Goal: Information Seeking & Learning: Learn about a topic

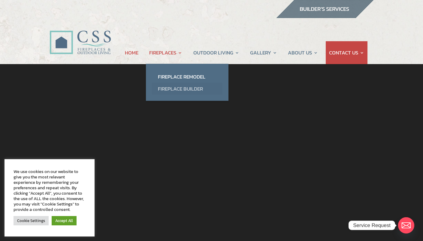
click at [176, 85] on link "Fireplace Builder" at bounding box center [187, 89] width 71 height 12
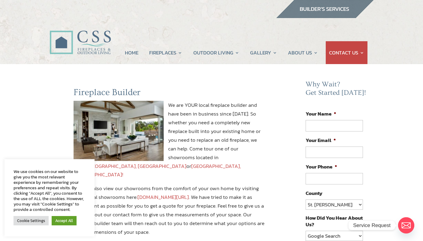
scroll to position [110, 0]
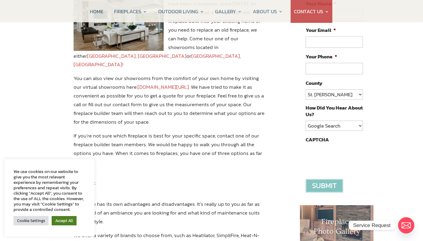
click at [67, 220] on link "Accept All" at bounding box center [64, 220] width 25 height 9
click at [68, 220] on div "We use cookies on our website to give you the most relevant experience by remem…" at bounding box center [50, 199] width 72 height 58
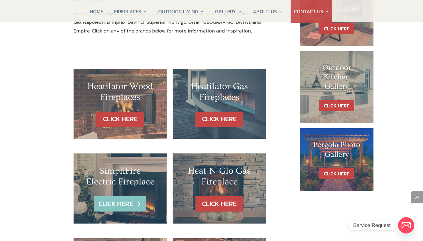
scroll to position [359, 0]
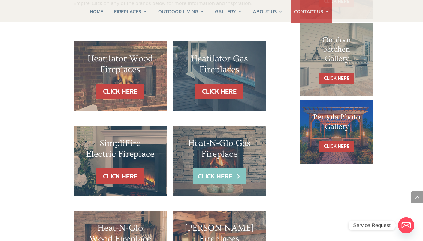
click at [221, 168] on link "CLICK HERE" at bounding box center [219, 175] width 52 height 15
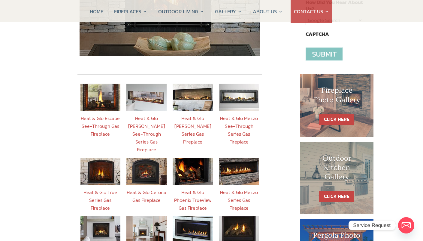
scroll to position [257, 0]
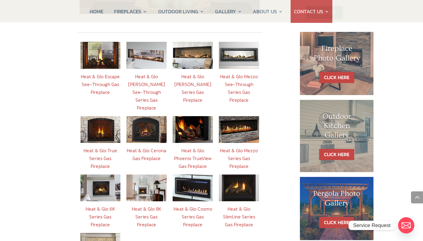
click at [102, 147] on link "Heat & Glo True Series Gas Fireplace" at bounding box center [100, 158] width 34 height 23
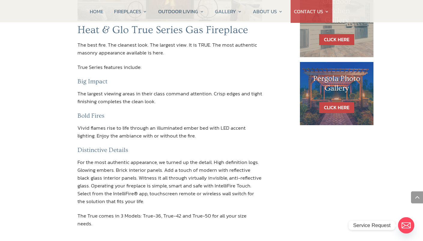
scroll to position [476, 0]
